Goal: Task Accomplishment & Management: Manage account settings

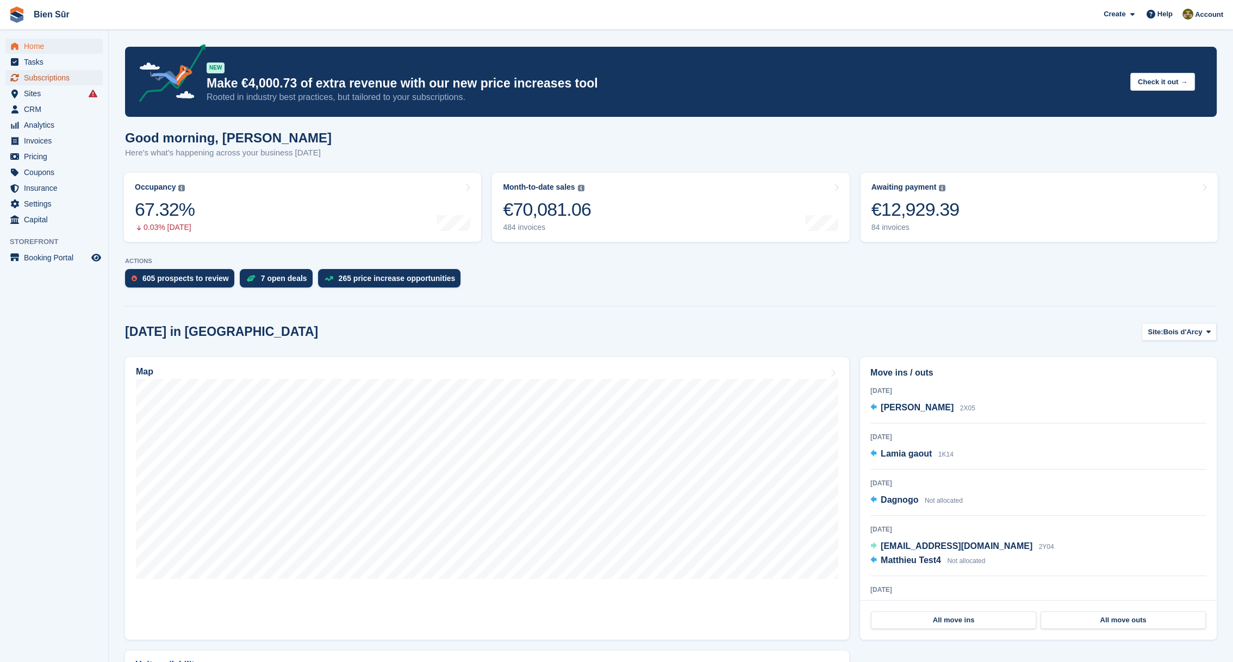
click at [39, 73] on span "Subscriptions" at bounding box center [56, 77] width 65 height 15
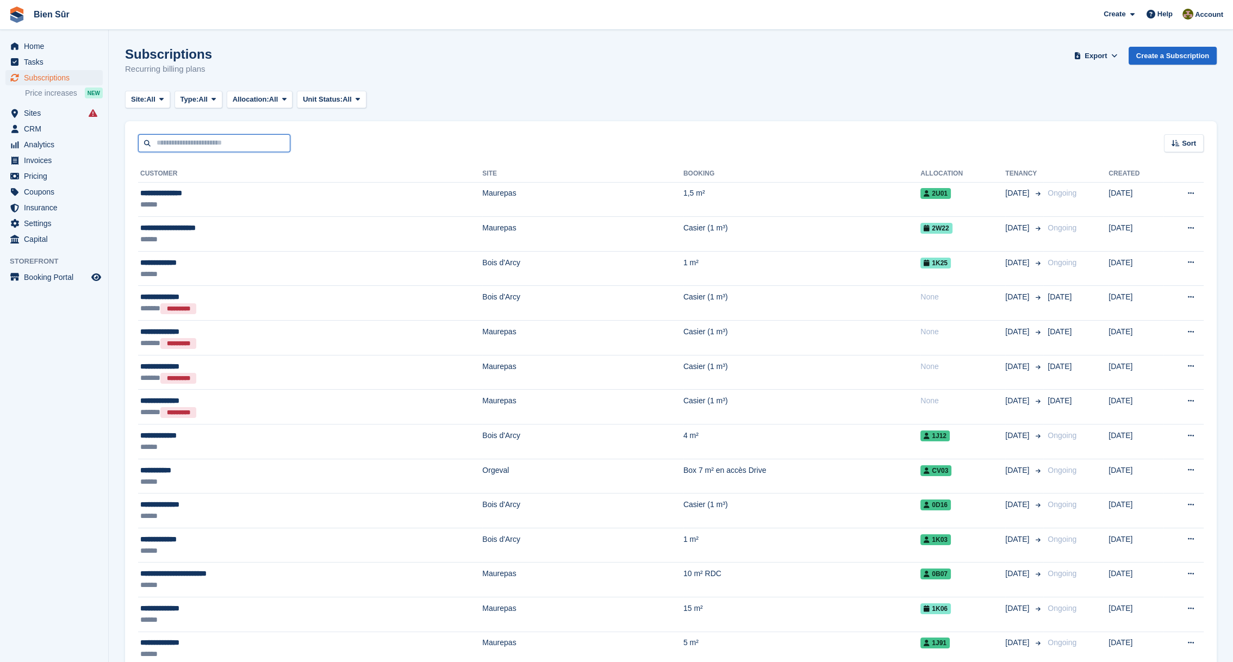
click at [221, 145] on input "text" at bounding box center [214, 143] width 152 height 18
type input "********"
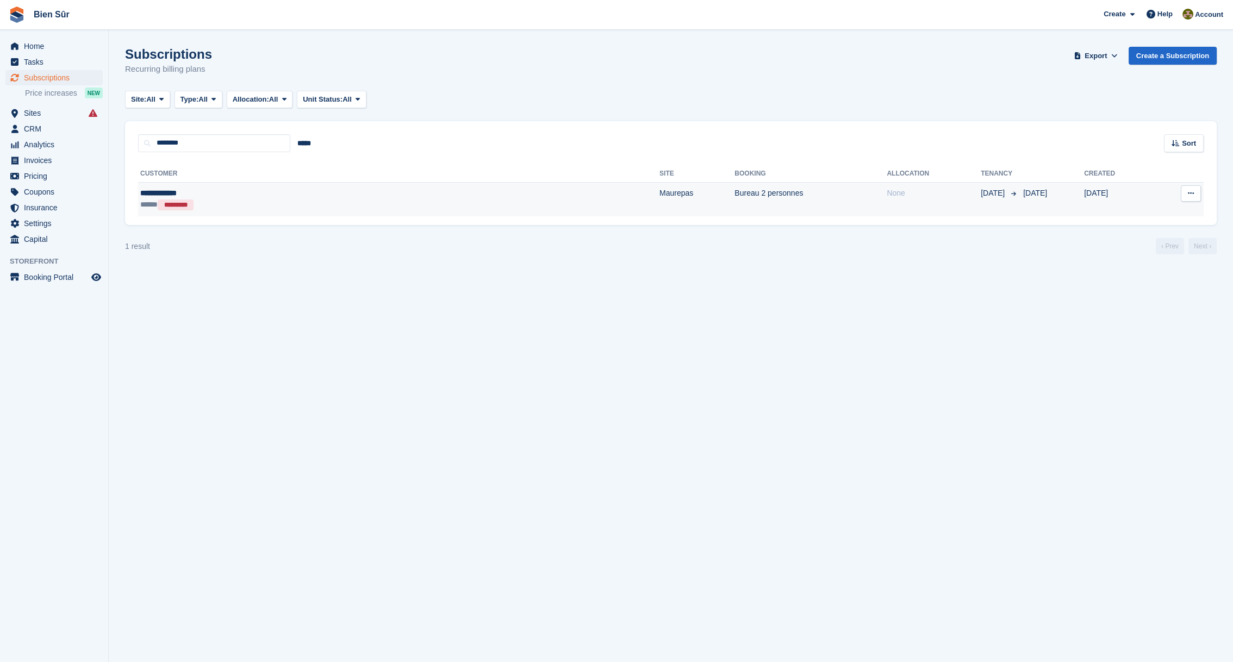
click at [247, 193] on div "**********" at bounding box center [256, 193] width 233 height 11
